Goal: Use online tool/utility: Utilize a website feature to perform a specific function

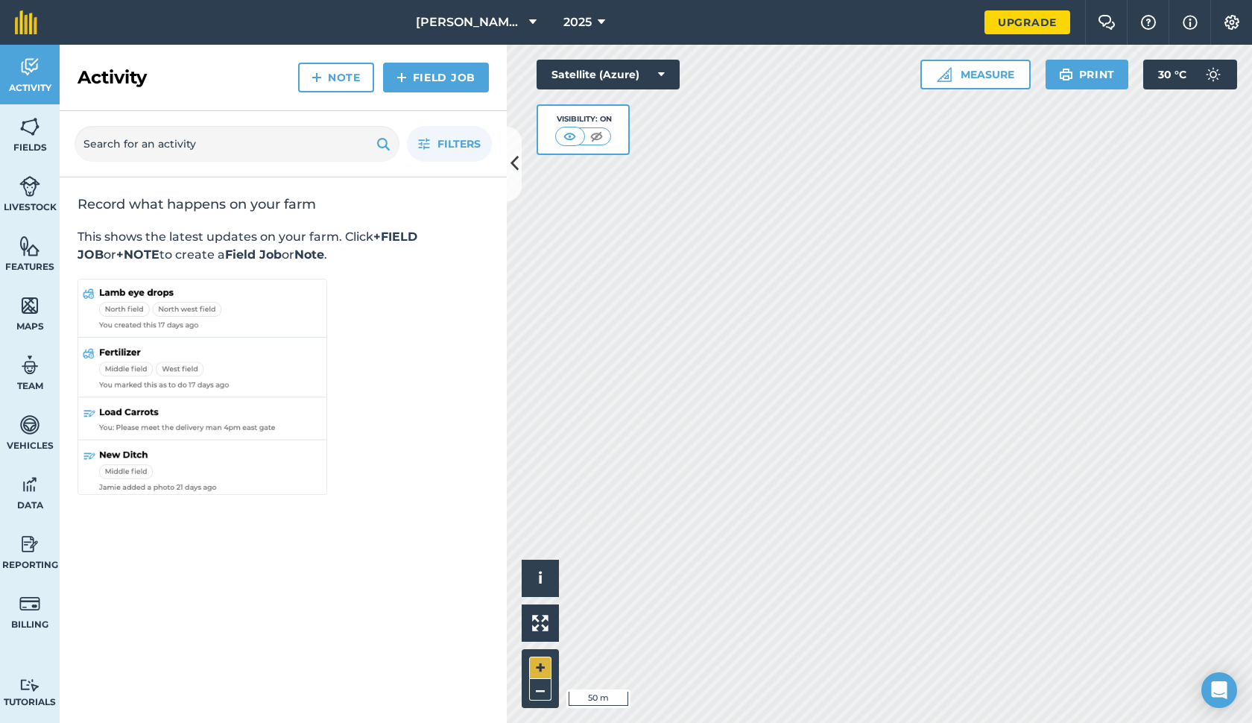
click at [544, 666] on button "+" at bounding box center [540, 668] width 22 height 22
click at [546, 692] on button "–" at bounding box center [540, 690] width 22 height 22
click at [545, 619] on img at bounding box center [540, 623] width 16 height 16
click at [966, 68] on button "Measure" at bounding box center [975, 75] width 110 height 30
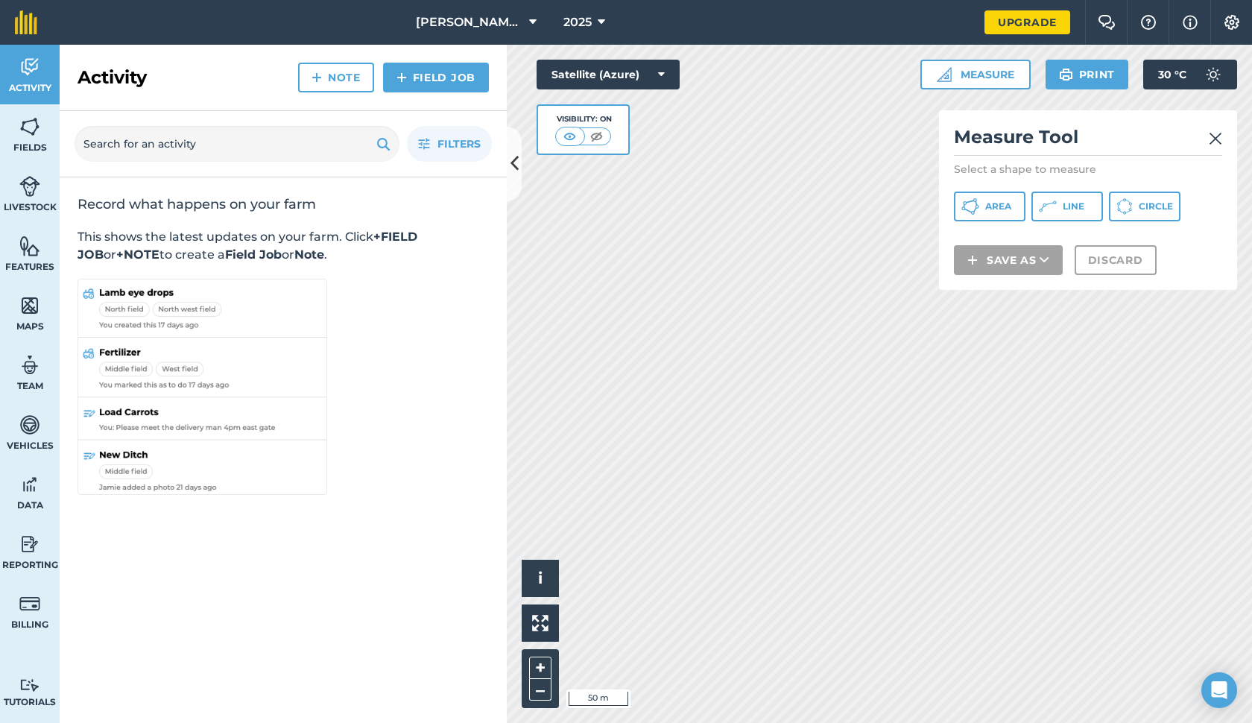
click at [999, 203] on span "Area" at bounding box center [998, 206] width 26 height 12
click at [1216, 134] on img at bounding box center [1215, 139] width 13 height 18
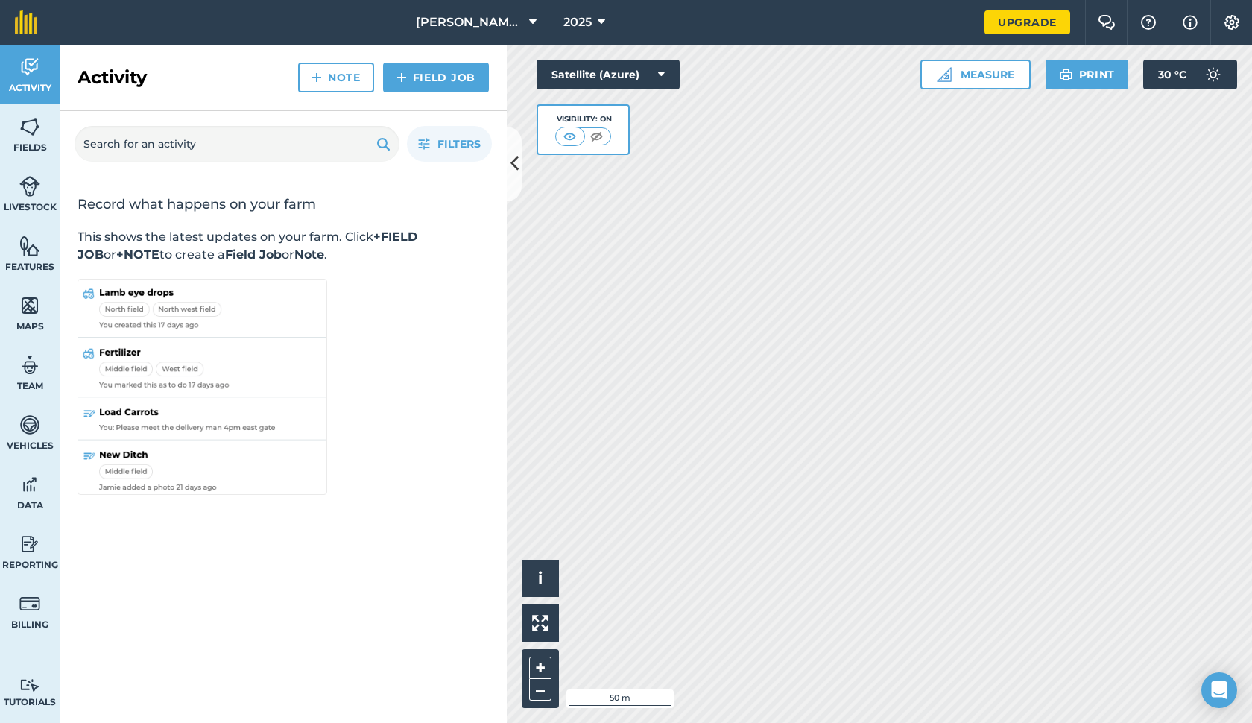
click at [602, 75] on button "Satellite (Azure)" at bounding box center [608, 75] width 143 height 30
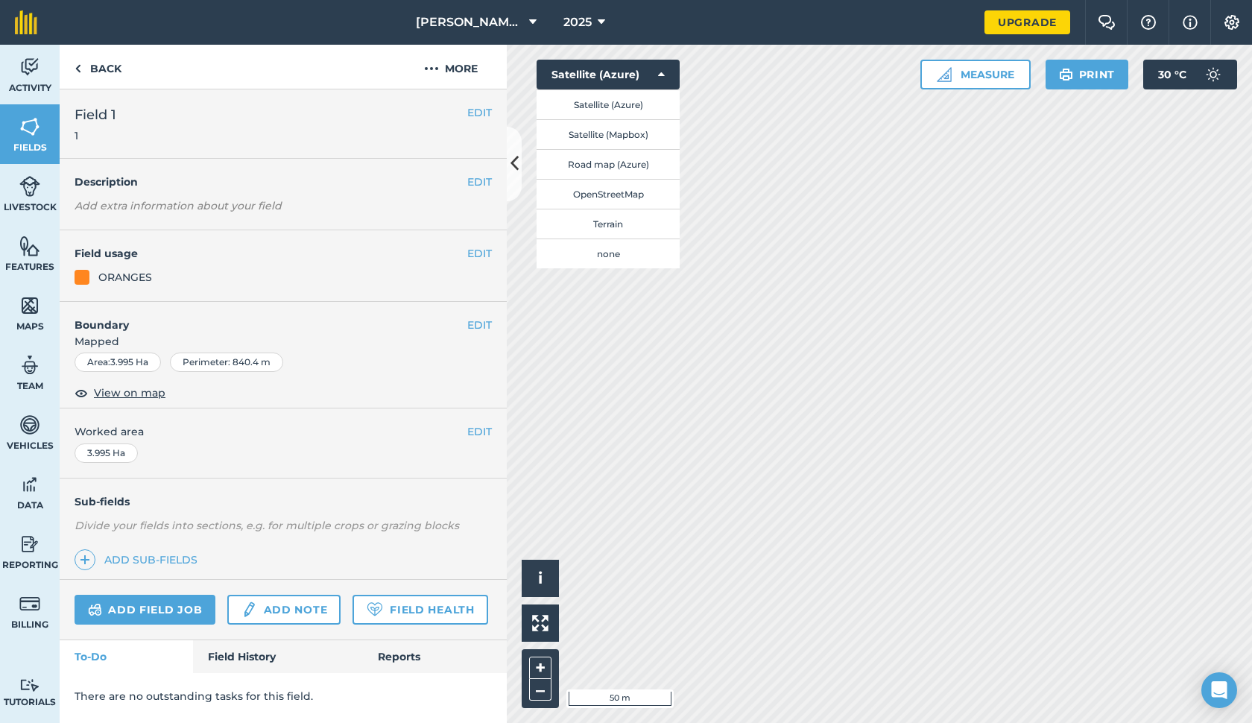
click at [652, 70] on button "Satellite (Azure)" at bounding box center [608, 75] width 143 height 30
